Goal: Check status: Check status

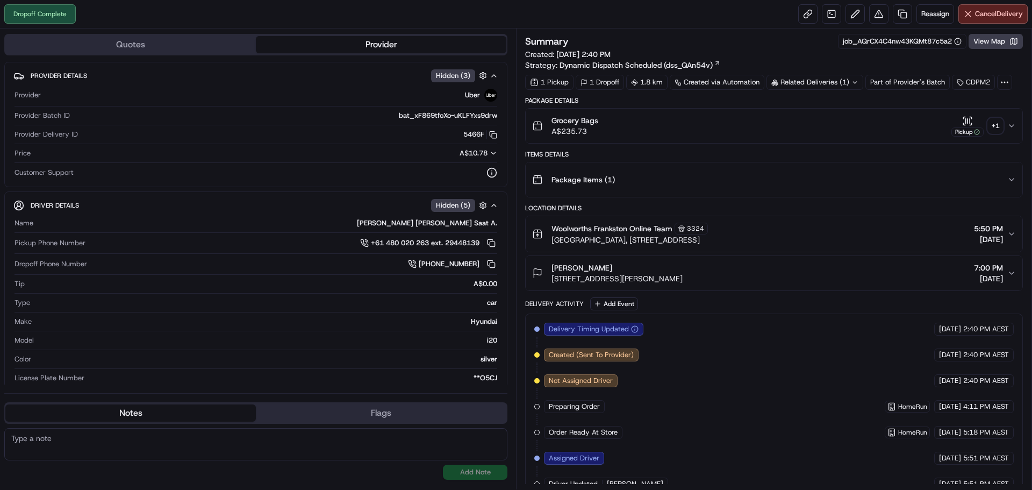
click at [999, 129] on div "+ 1" at bounding box center [995, 125] width 15 height 15
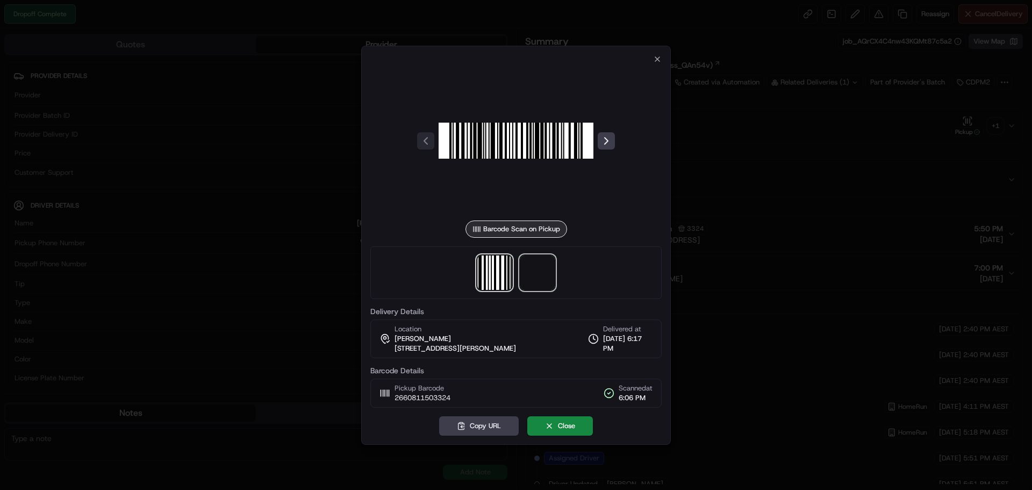
click at [534, 270] on span at bounding box center [537, 272] width 34 height 34
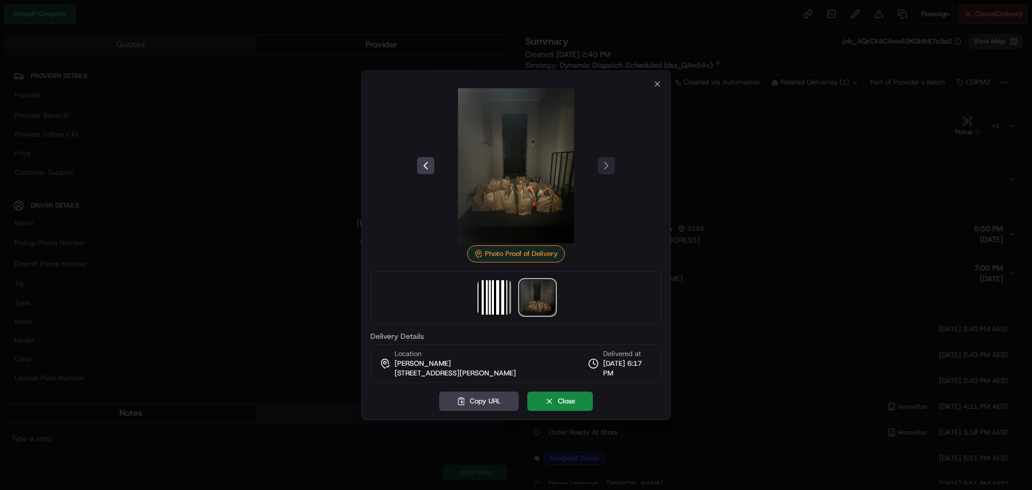
click at [830, 159] on div at bounding box center [516, 245] width 1032 height 490
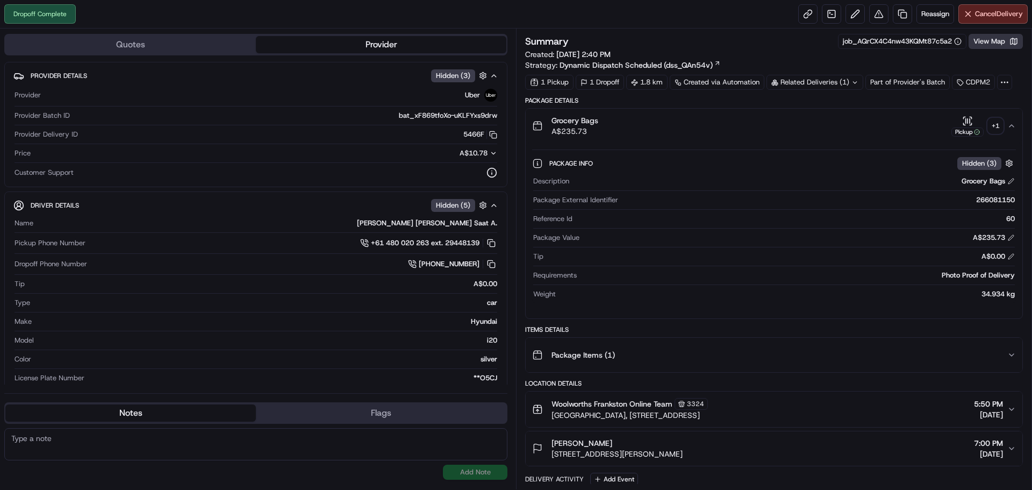
click at [1016, 42] on button "View Map" at bounding box center [996, 41] width 54 height 15
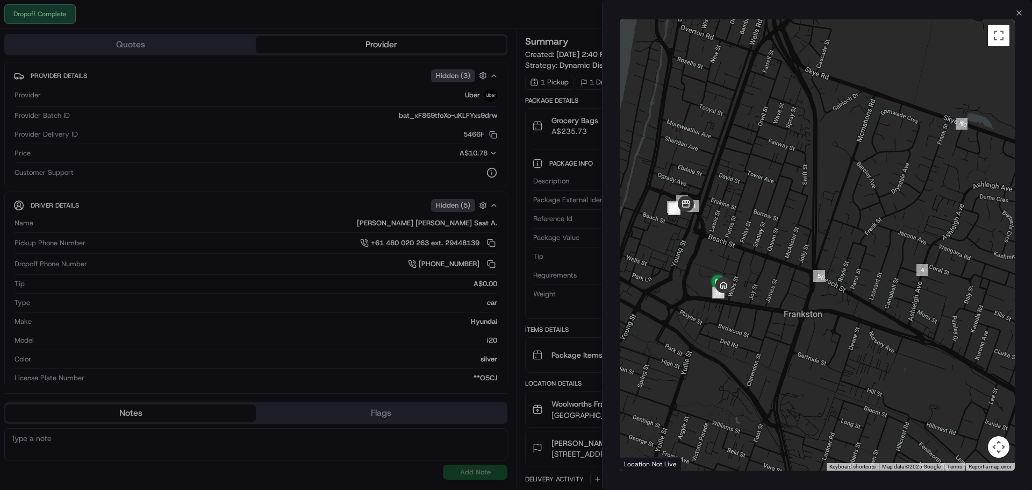
drag, startPoint x: 729, startPoint y: 273, endPoint x: 766, endPoint y: 249, distance: 44.0
click at [766, 241] on div at bounding box center [817, 244] width 395 height 451
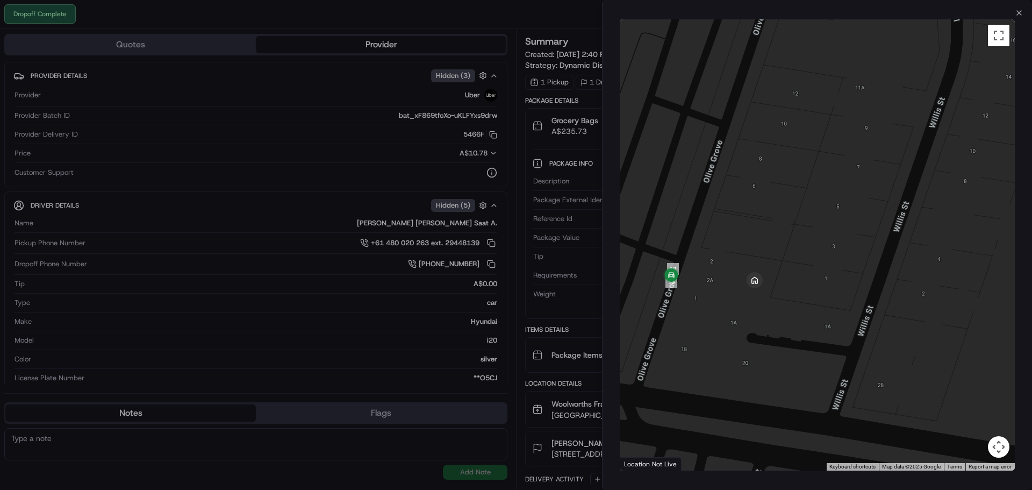
click at [1024, 16] on div "Close ← Move left → Move right ↑ Move up ↓ Move down + Zoom in - Zoom out Home …" at bounding box center [817, 245] width 430 height 490
click at [1019, 13] on icon "button" at bounding box center [1019, 13] width 9 height 9
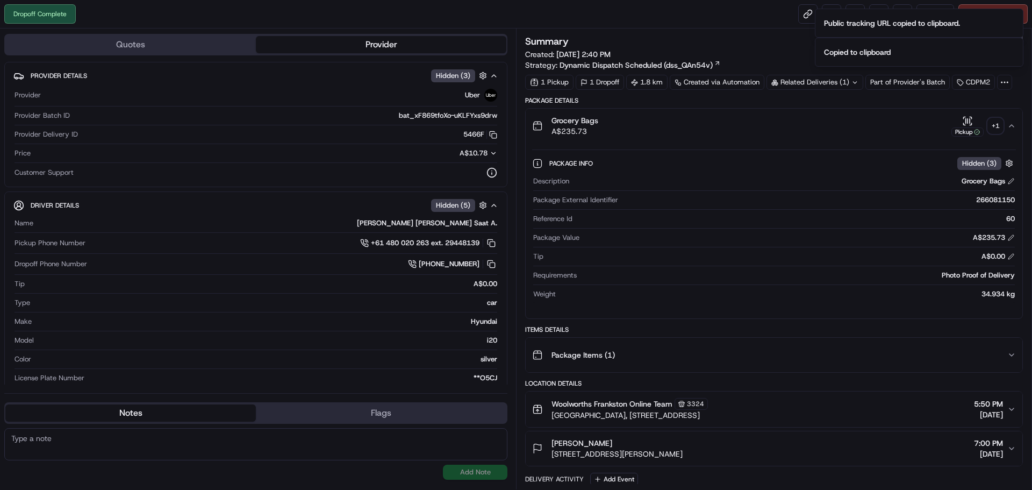
click at [532, 14] on div "Dropoff Complete Reassign Cancel Delivery" at bounding box center [516, 14] width 1032 height 28
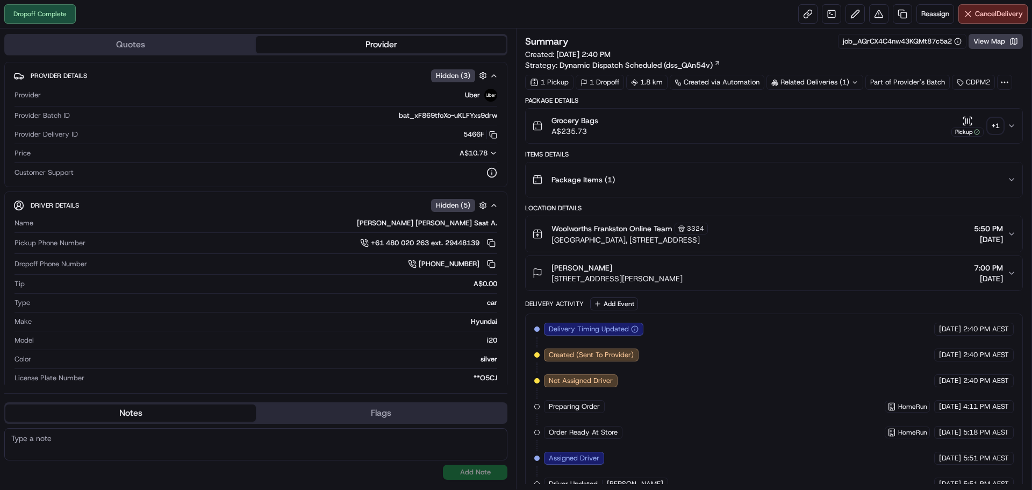
click at [994, 125] on div "+ 1" at bounding box center [995, 125] width 15 height 15
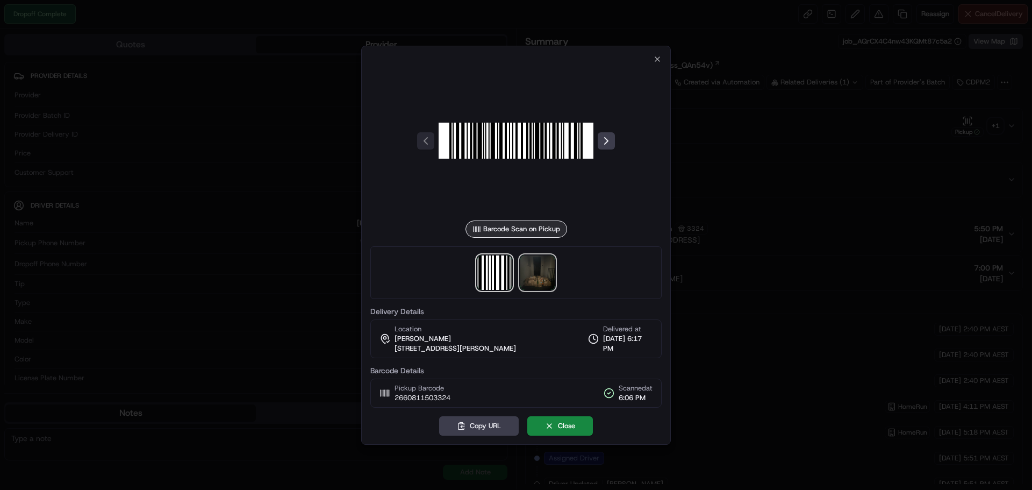
click at [536, 266] on img at bounding box center [537, 272] width 34 height 34
